Goal: Transaction & Acquisition: Book appointment/travel/reservation

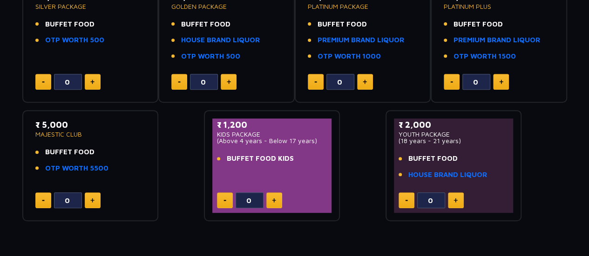
scroll to position [195, 0]
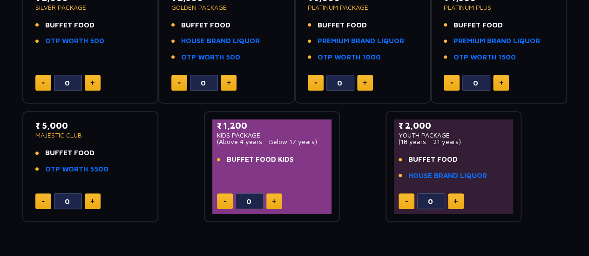
drag, startPoint x: 292, startPoint y: 124, endPoint x: 288, endPoint y: 126, distance: 4.9
click at [288, 126] on p "₹ 1,200" at bounding box center [272, 126] width 110 height 13
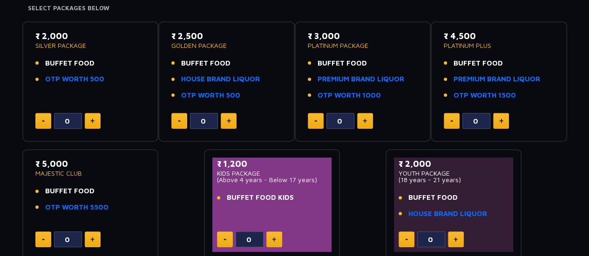
scroll to position [150, 0]
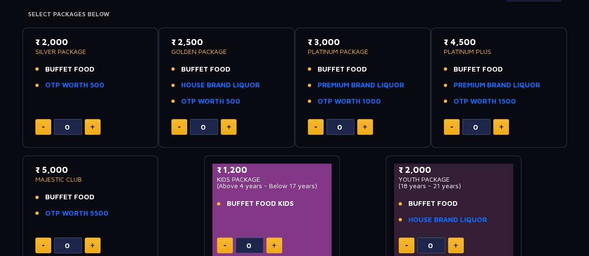
click at [285, 128] on div "₹ 2,500 GOLDEN PACKAGE BUFFET FOOD HOUSE BRAND LIQUOR OTP WORTH 500 0" at bounding box center [227, 88] width 120 height 104
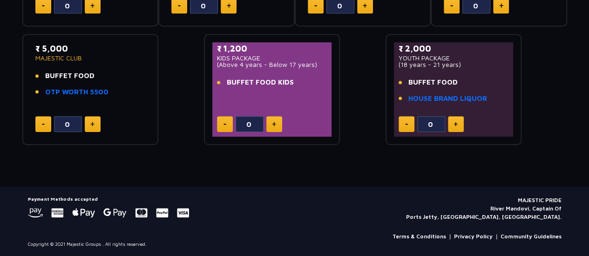
scroll to position [0, 0]
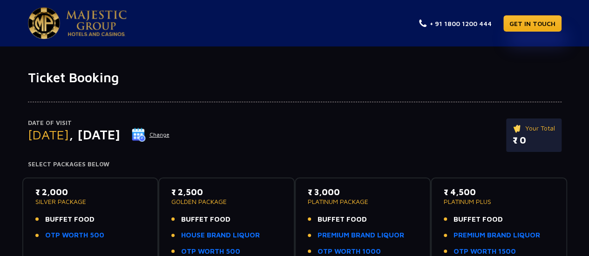
click at [38, 24] on img at bounding box center [44, 23] width 32 height 32
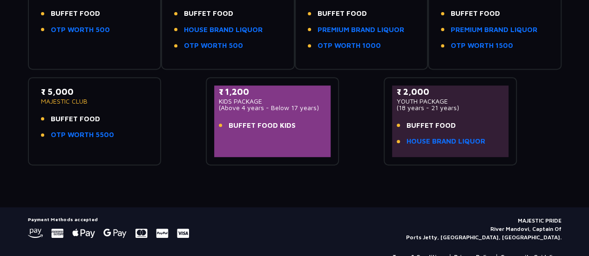
scroll to position [191, 0]
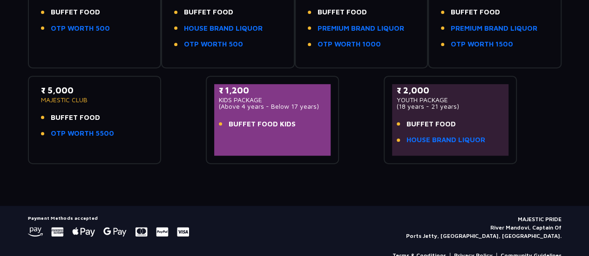
click at [264, 119] on span "BUFFET FOOD KIDS" at bounding box center [262, 124] width 67 height 11
click at [247, 141] on div "₹ 1,200 KIDS PACKAGE (Above 4 years - Below 17 years) BUFFET FOOD KIDS" at bounding box center [272, 120] width 117 height 72
click at [249, 142] on div "₹ 1,200 KIDS PACKAGE (Above 4 years - Below 17 years) BUFFET FOOD KIDS" at bounding box center [272, 120] width 117 height 72
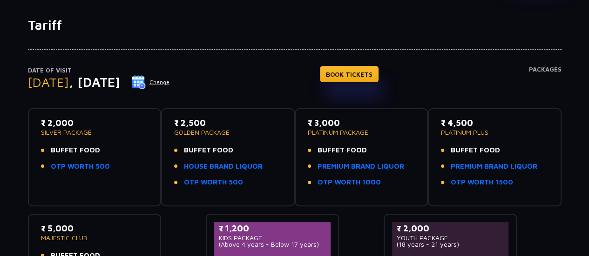
scroll to position [50, 0]
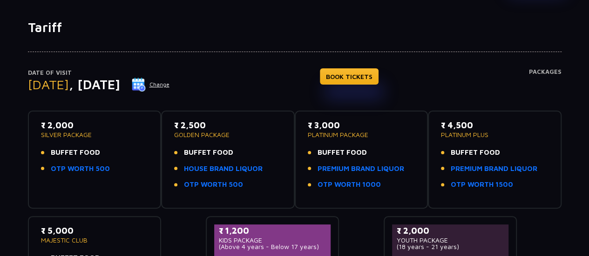
click at [353, 86] on h4 "BOOK TICKETS" at bounding box center [349, 89] width 59 height 43
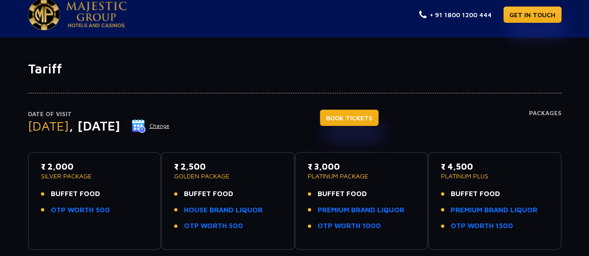
scroll to position [0, 0]
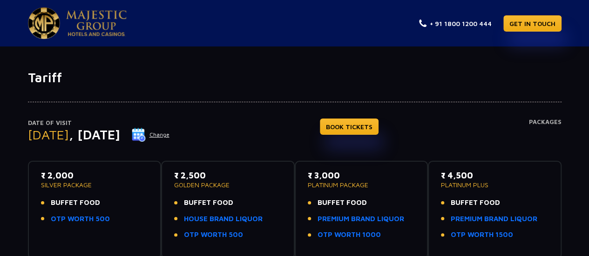
click at [546, 123] on h4 "Packages" at bounding box center [545, 136] width 33 height 34
click at [535, 122] on h4 "Packages" at bounding box center [545, 136] width 33 height 34
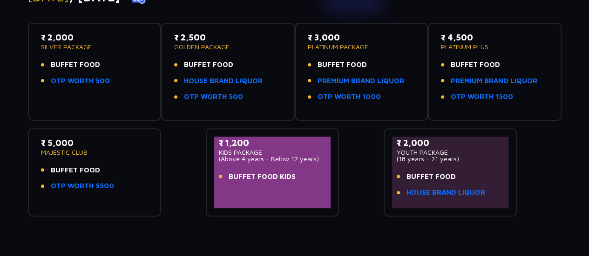
scroll to position [138, 0]
click at [340, 71] on ul "BUFFET FOOD PREMIUM BRAND LIQUOR OTP WORTH 1000" at bounding box center [362, 81] width 108 height 43
click at [339, 82] on link "PREMIUM BRAND LIQUOR" at bounding box center [360, 81] width 87 height 11
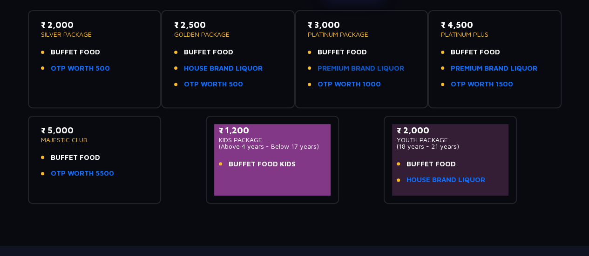
scroll to position [152, 0]
